Goal: Book appointment/travel/reservation

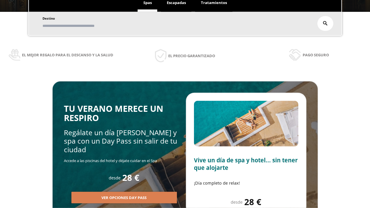
scroll to position [98, 0]
click at [176, 3] on span "Escapadas" at bounding box center [176, 2] width 19 height 5
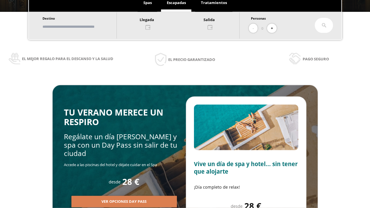
click at [81, 27] on input "text" at bounding box center [77, 27] width 72 height 10
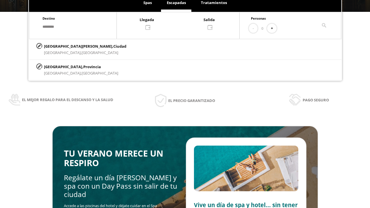
click at [184, 23] on div at bounding box center [178, 23] width 123 height 14
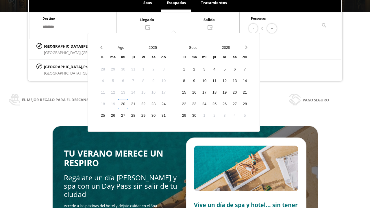
click at [148, 104] on div "22" at bounding box center [143, 104] width 10 height 10
click at [158, 104] on div "23" at bounding box center [153, 104] width 10 height 10
click at [274, 28] on button "+" at bounding box center [272, 29] width 10 height 10
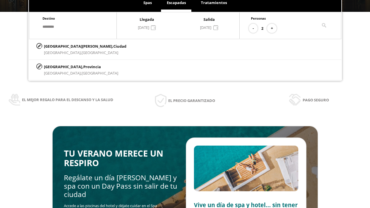
click at [73, 46] on p "[GEOGRAPHIC_DATA][PERSON_NAME], [GEOGRAPHIC_DATA]" at bounding box center [85, 46] width 82 height 6
type input "**********"
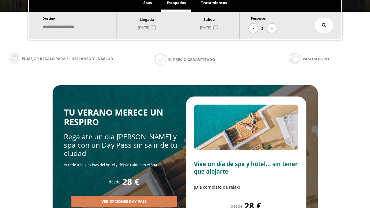
click at [324, 25] on icon at bounding box center [324, 25] width 5 height 5
